Goal: Navigation & Orientation: Find specific page/section

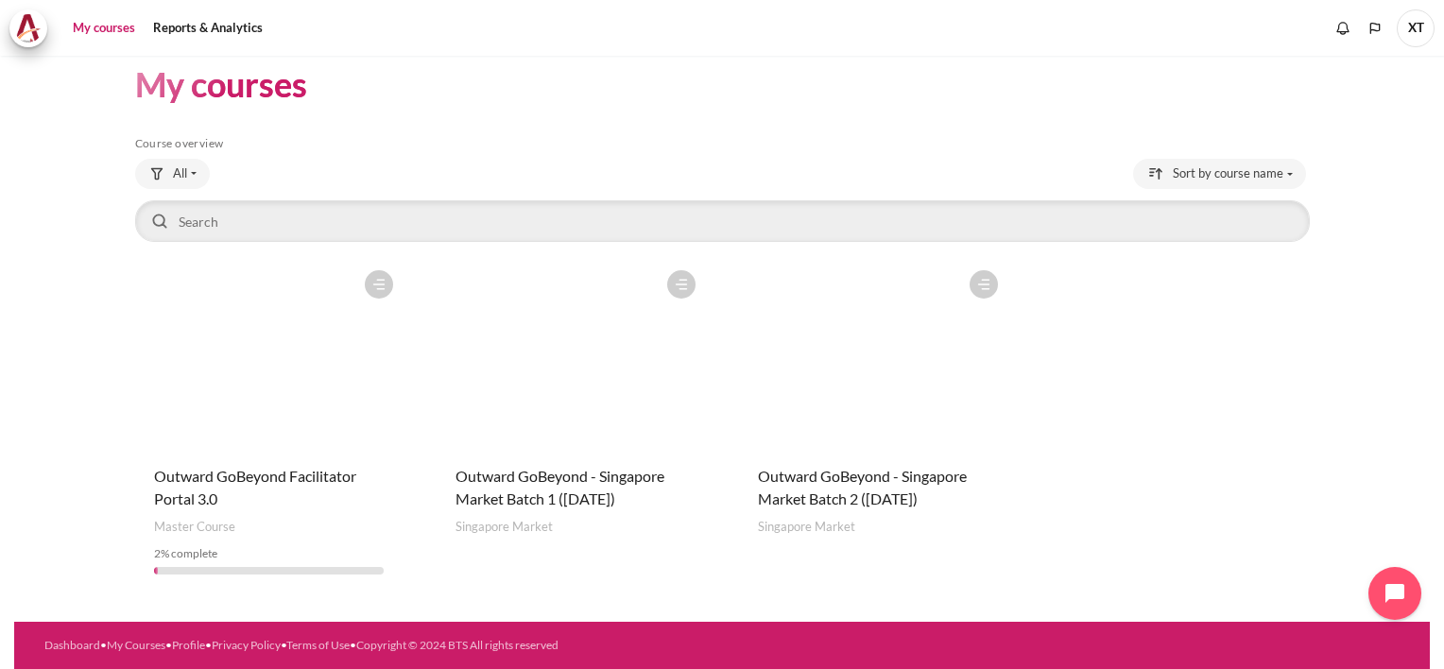
scroll to position [21, 0]
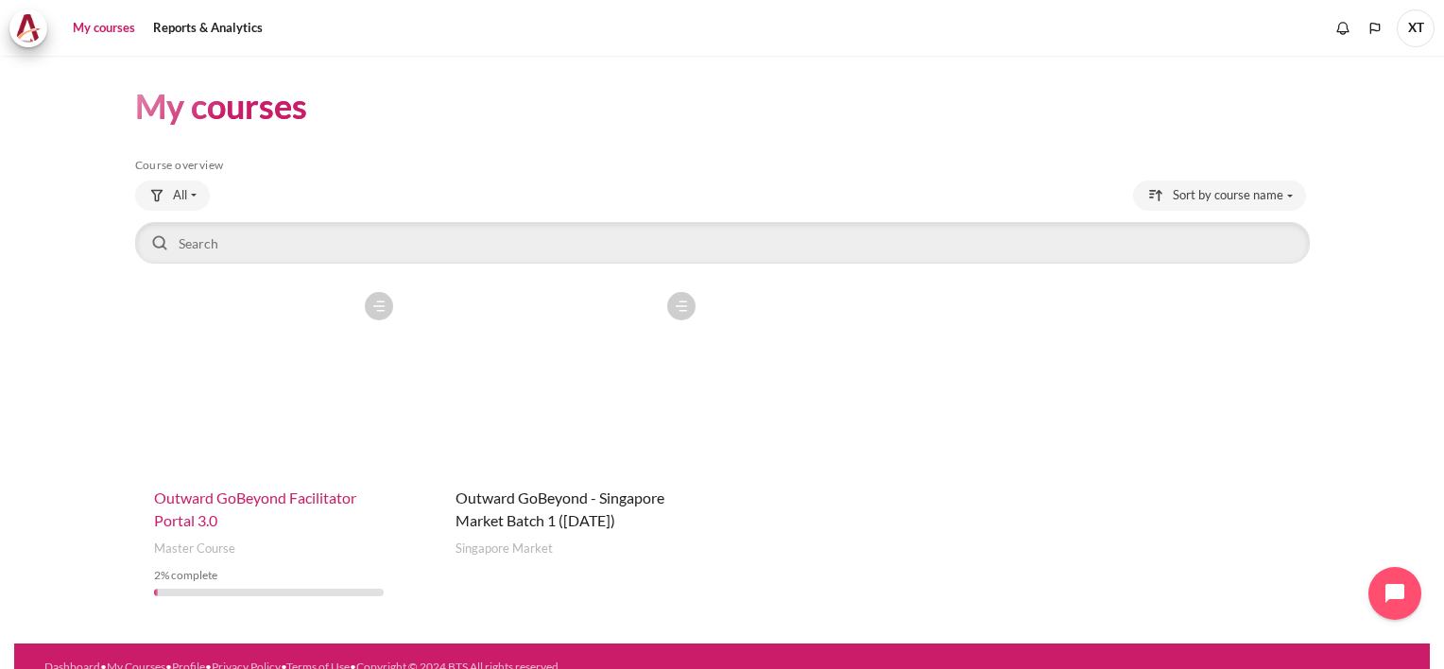
click at [309, 495] on span "Outward GoBeyond Facilitator Portal 3.0" at bounding box center [255, 509] width 202 height 41
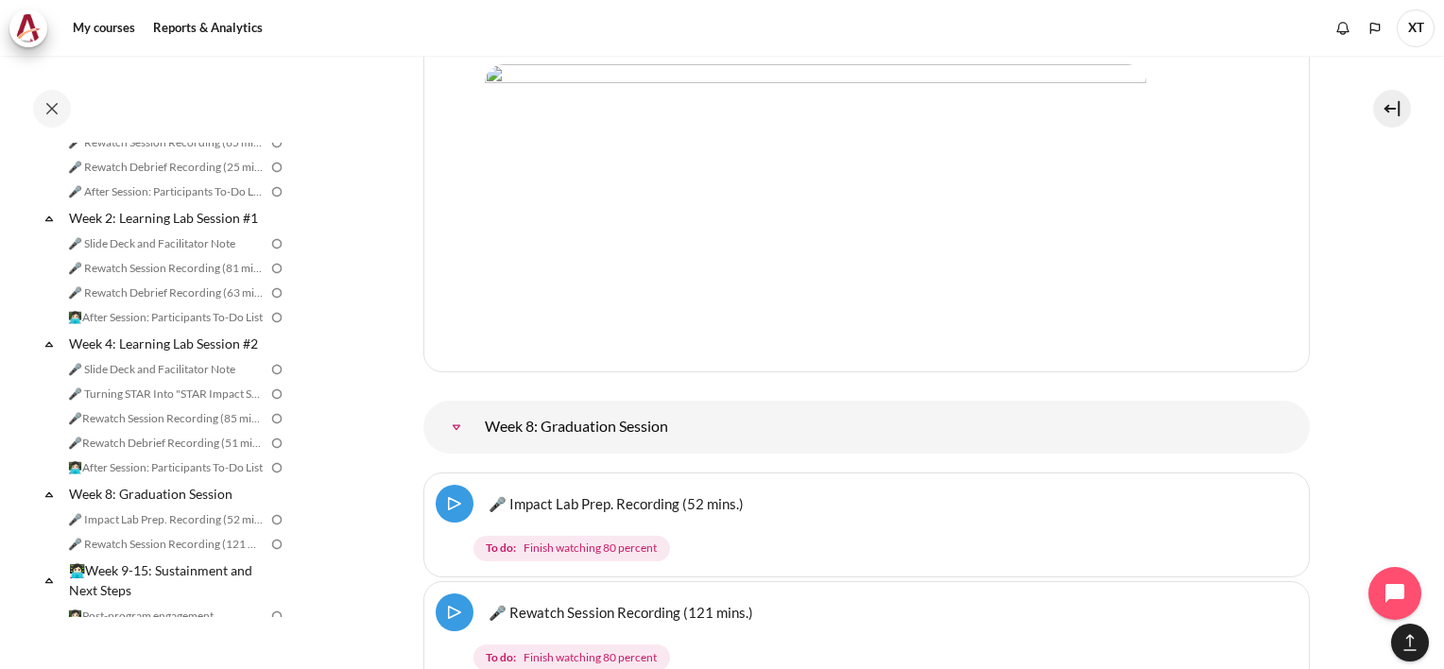
scroll to position [11336, 0]
